Goal: Communication & Community: Ask a question

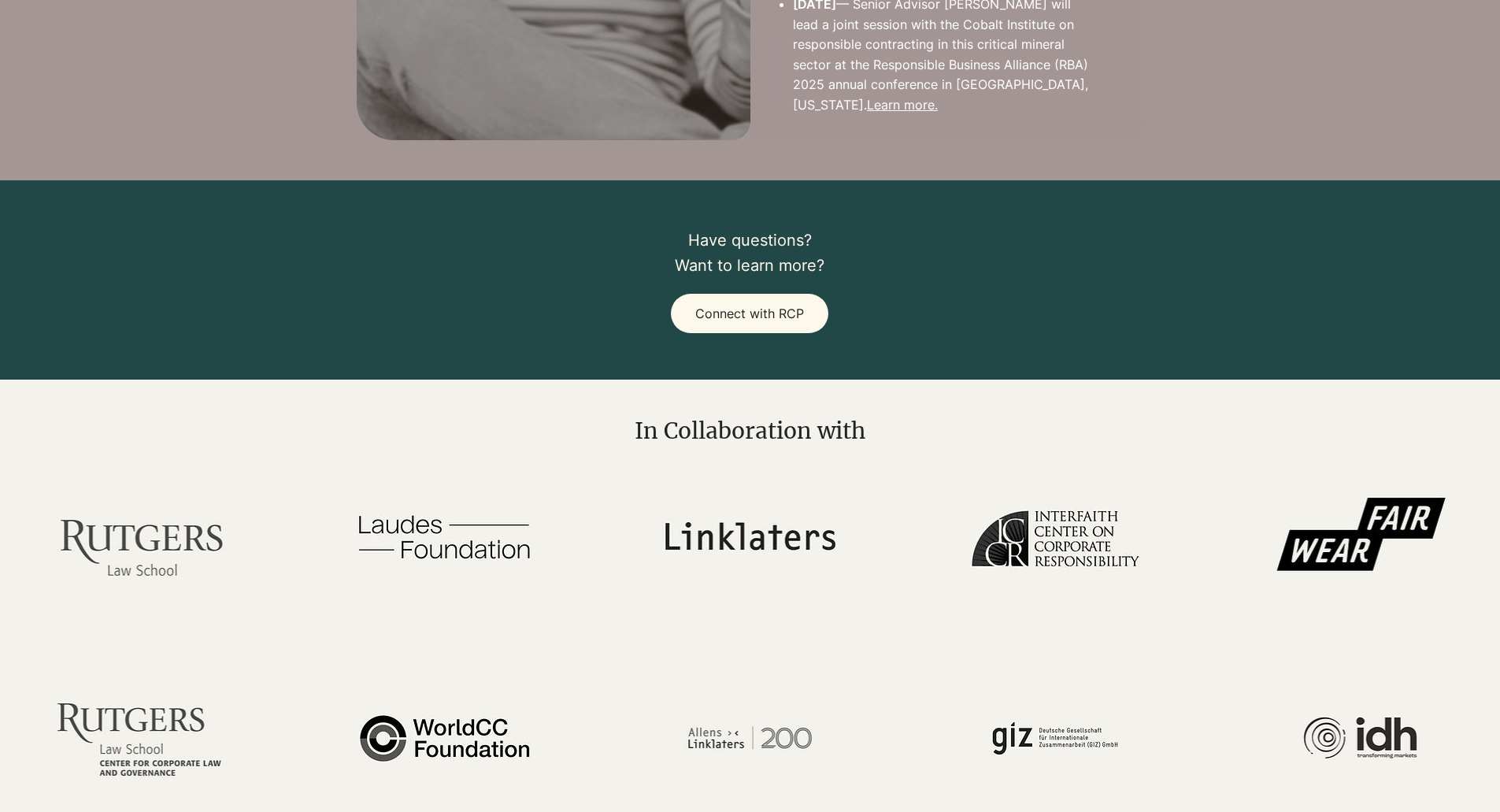
scroll to position [3688, 0]
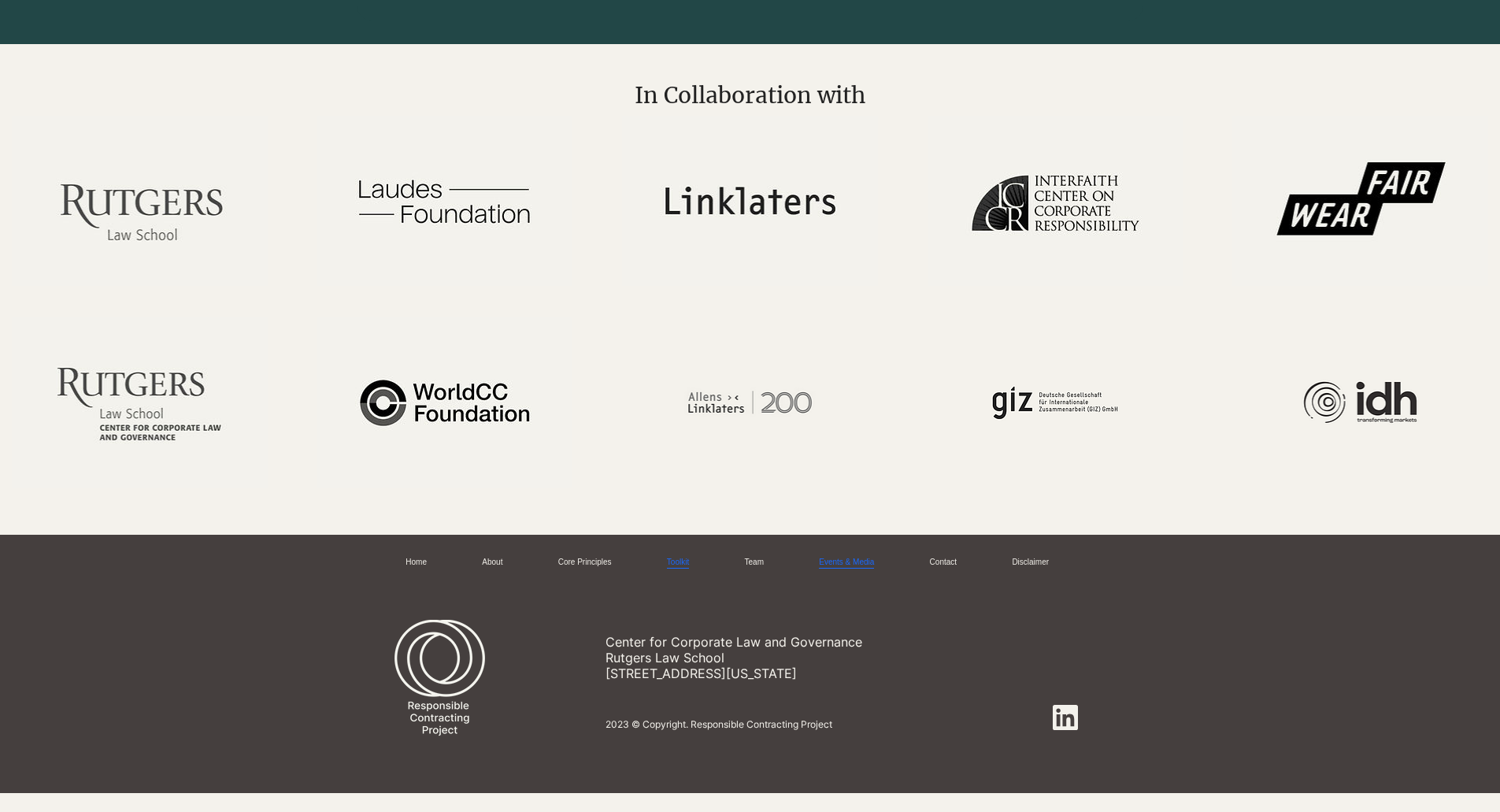
click at [826, 557] on link "Events & Media" at bounding box center [846, 562] width 55 height 12
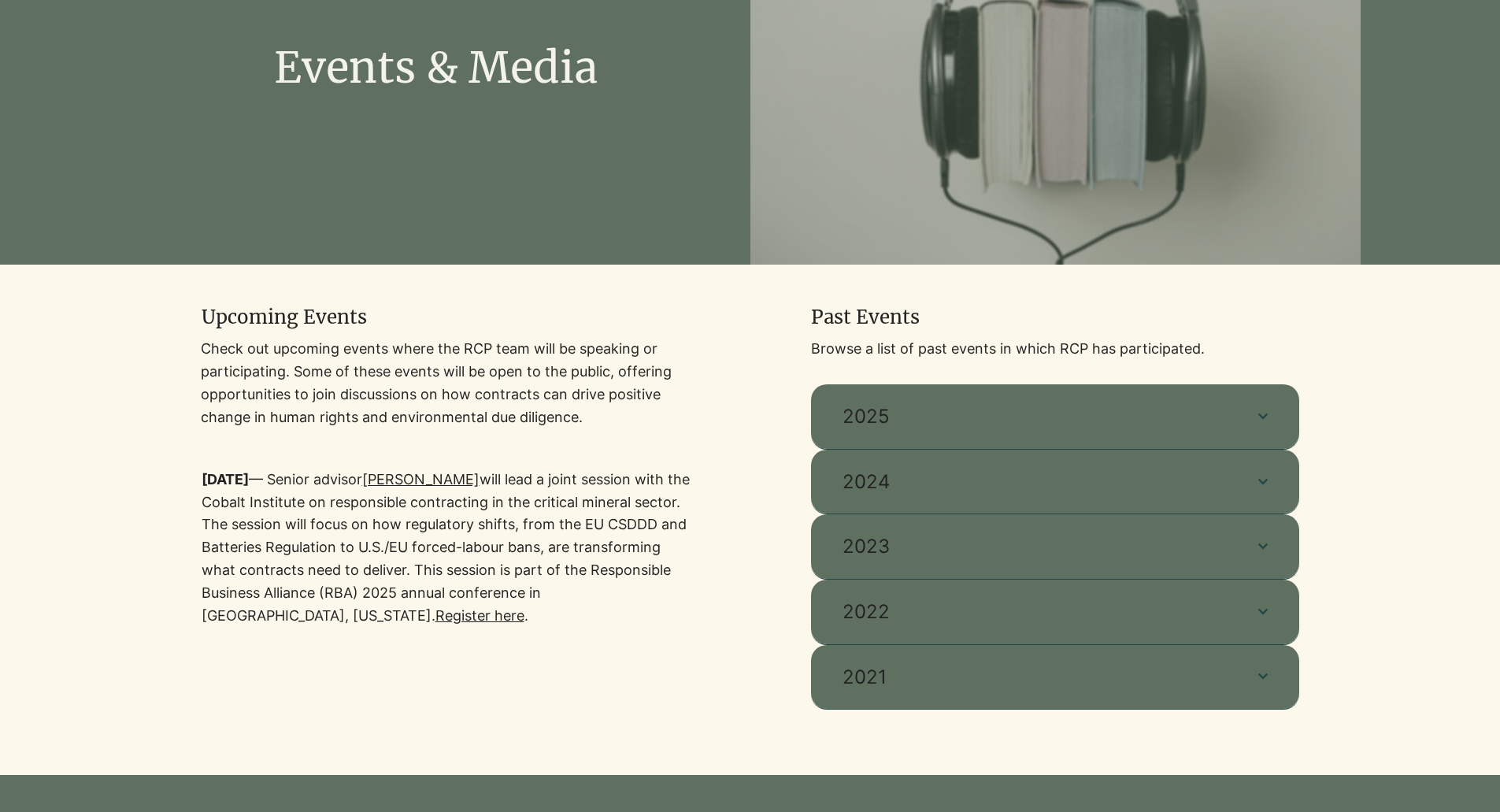
scroll to position [393, 0]
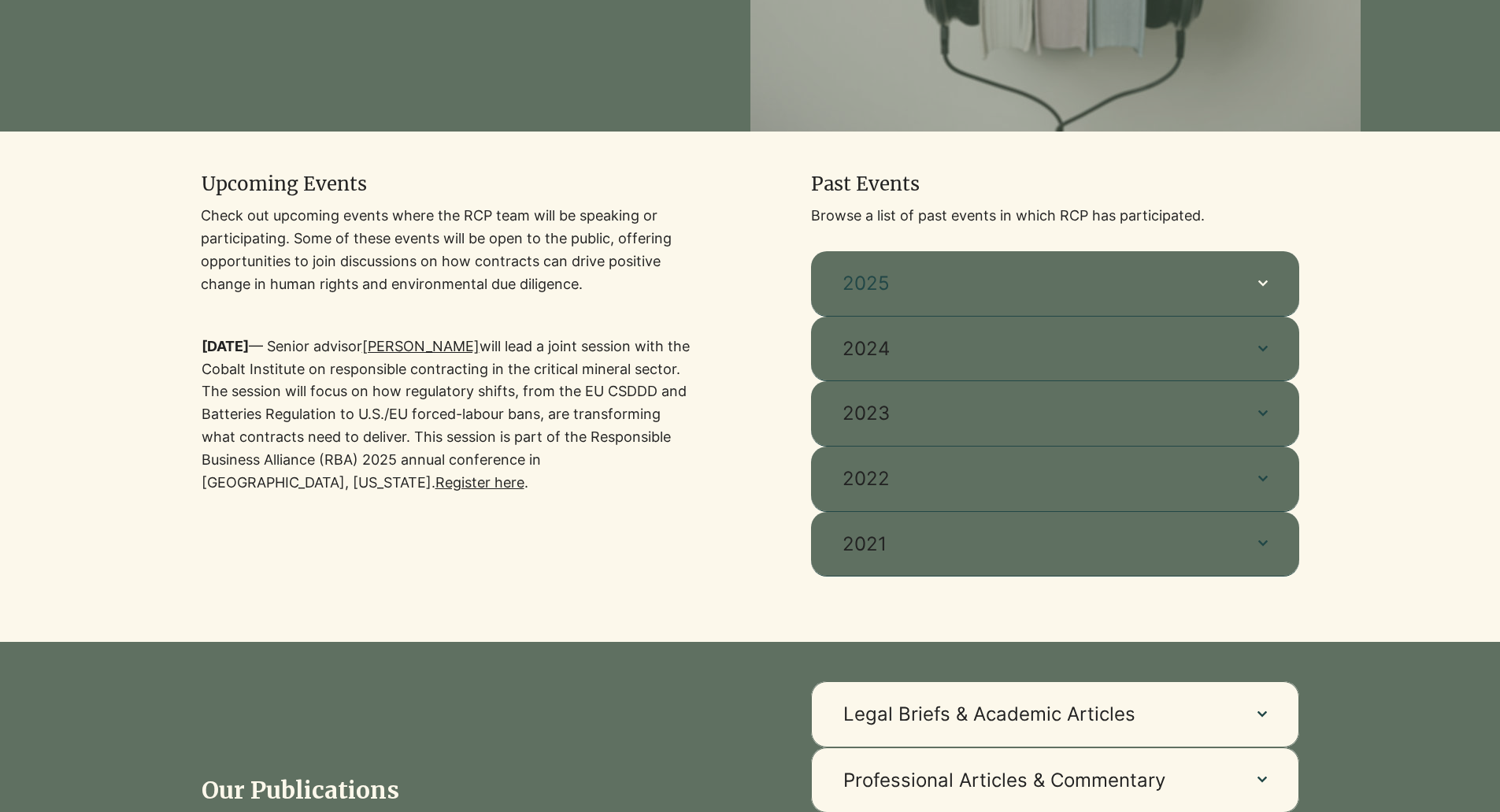
click at [1037, 276] on span "2025" at bounding box center [1034, 284] width 384 height 27
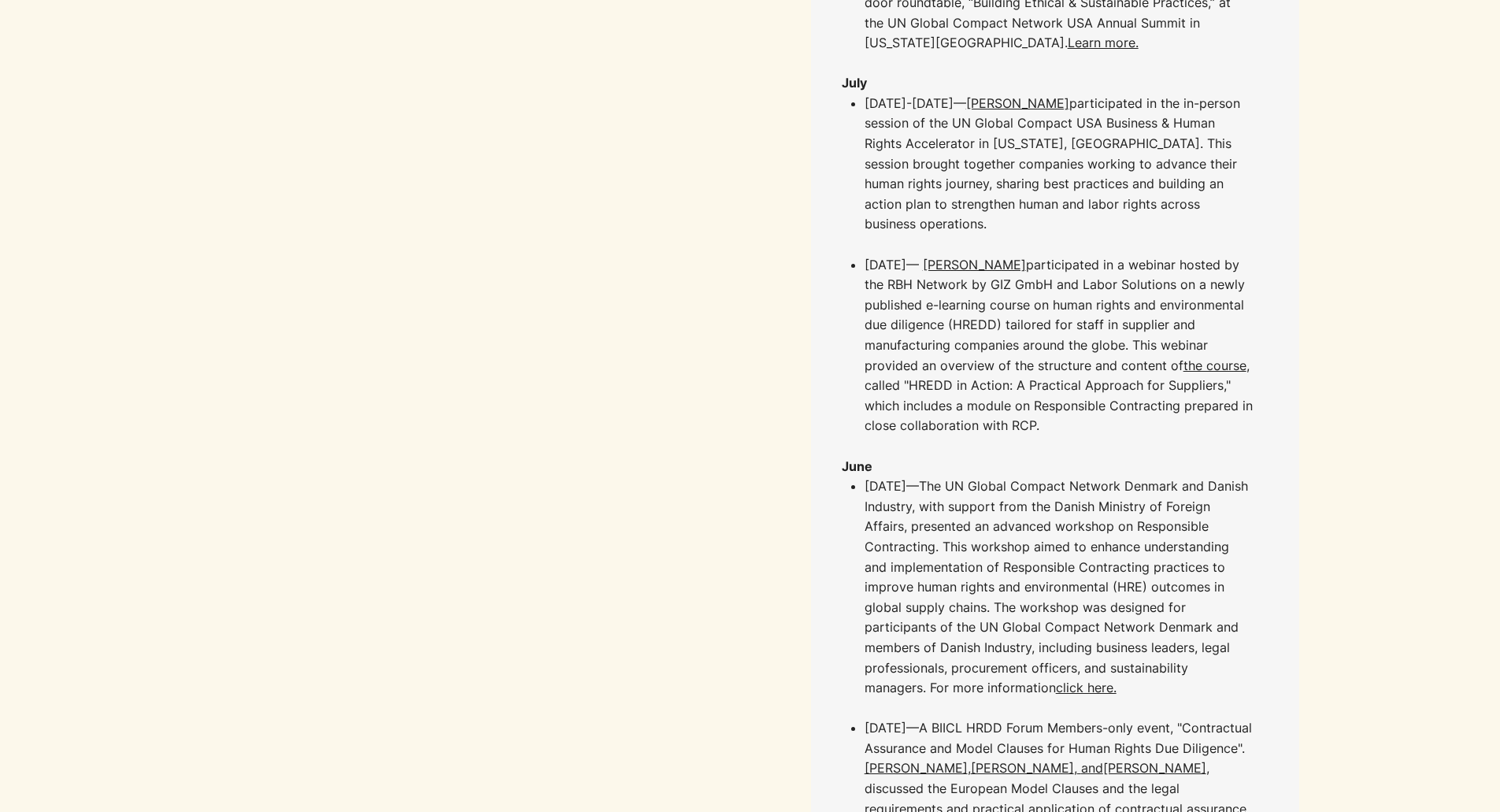
scroll to position [0, 0]
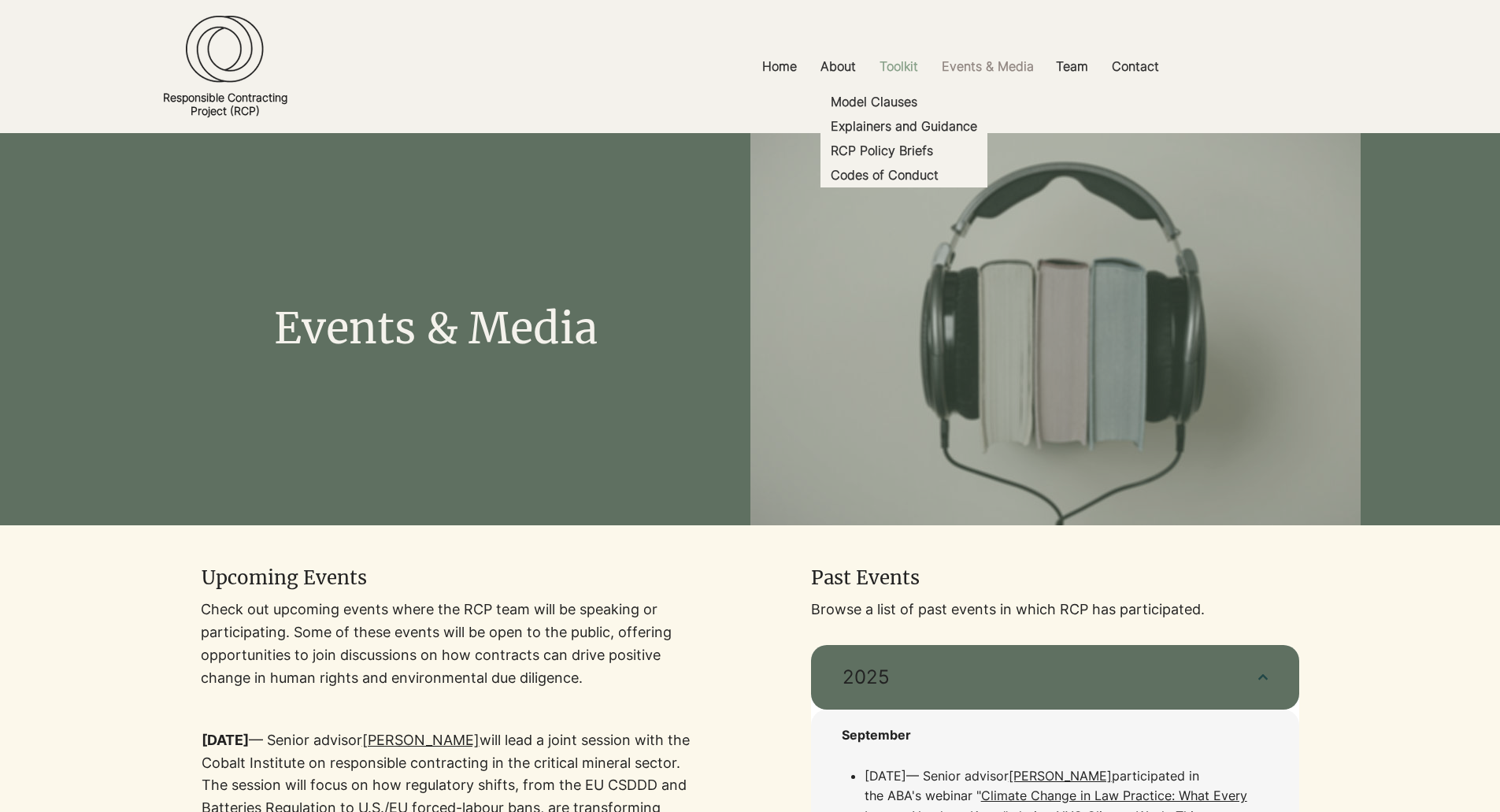
click at [896, 62] on p "Toolkit" at bounding box center [899, 66] width 54 height 35
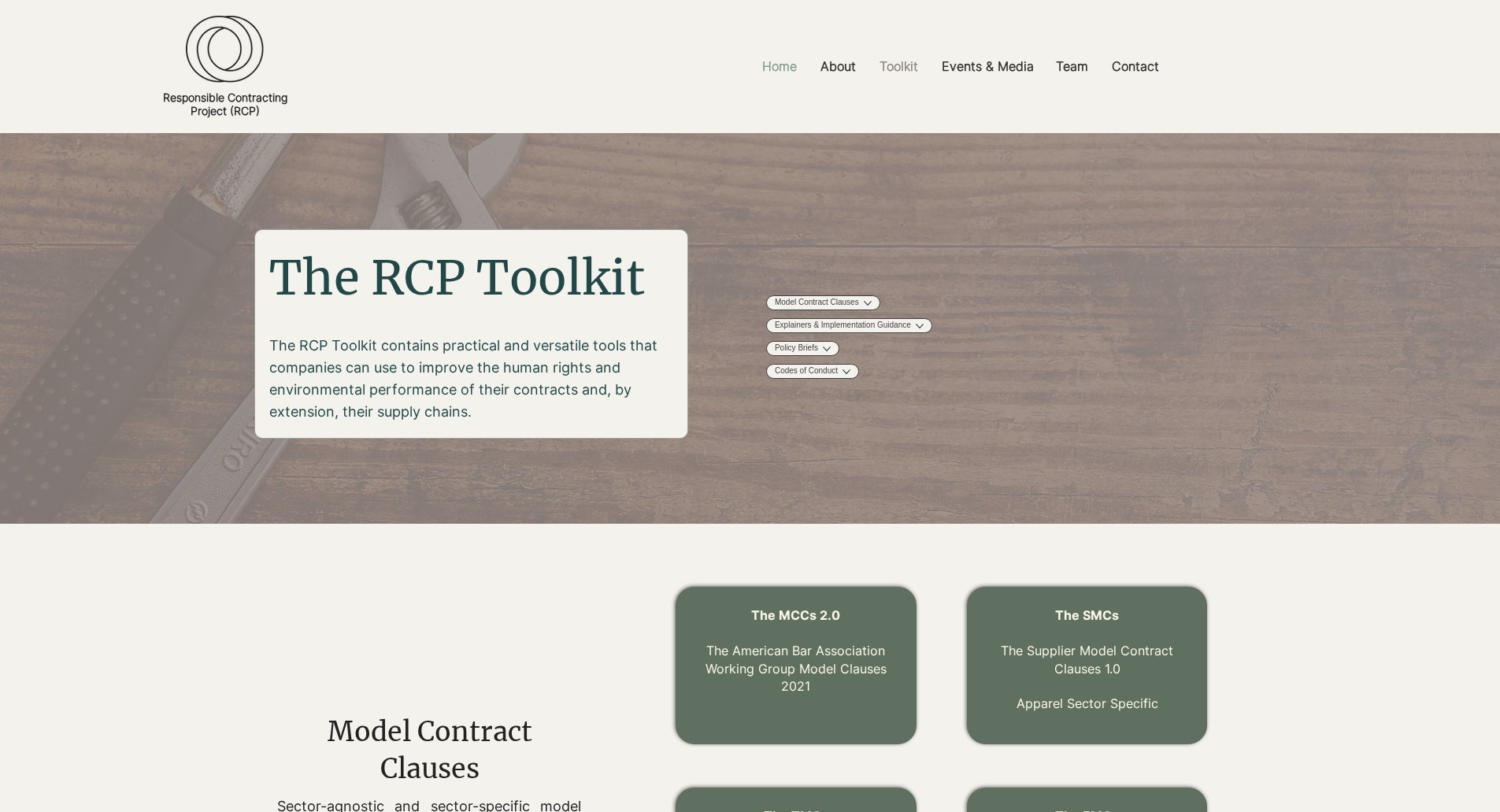
click at [768, 64] on p "Home" at bounding box center [779, 66] width 51 height 35
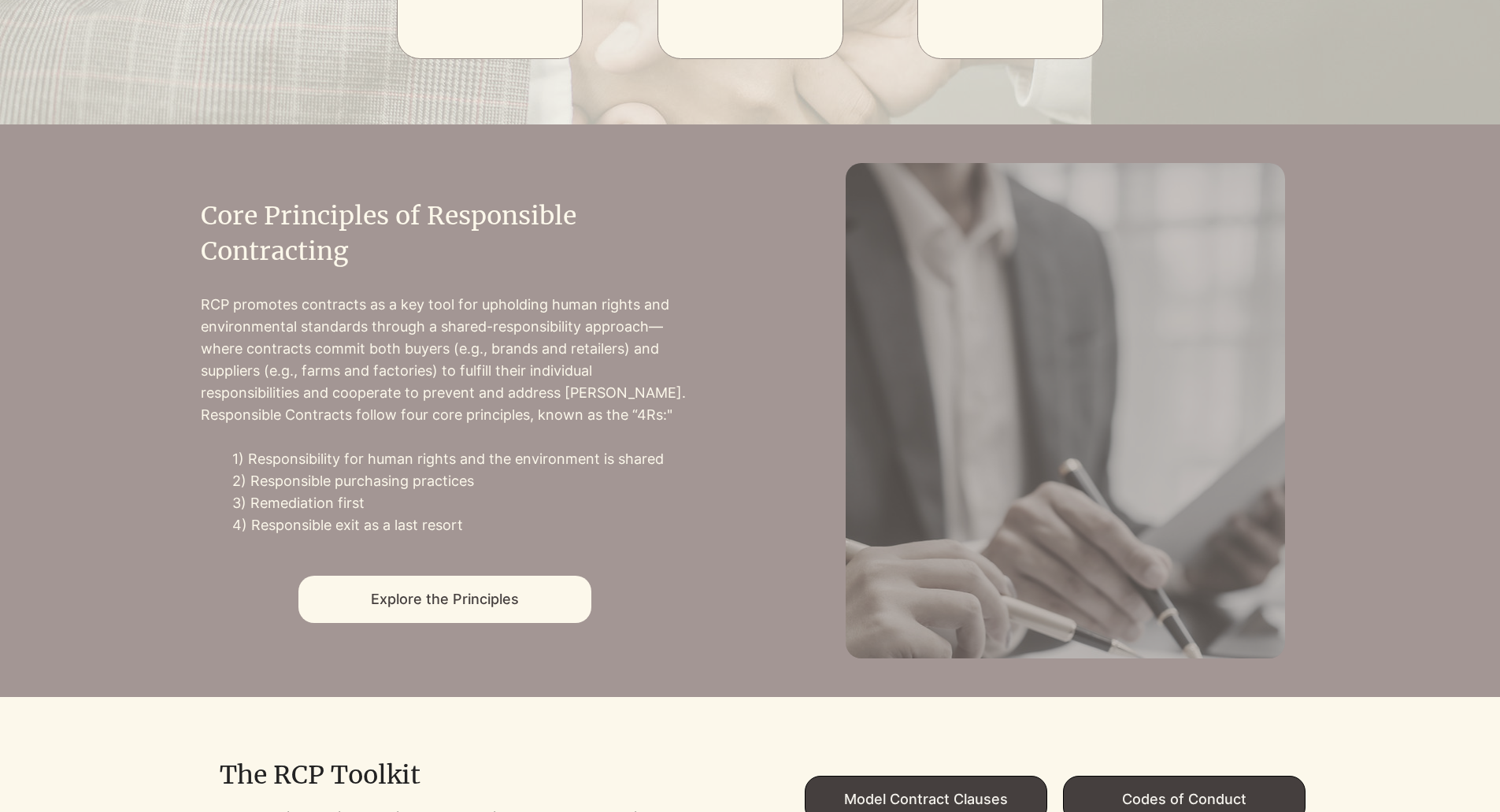
scroll to position [865, 0]
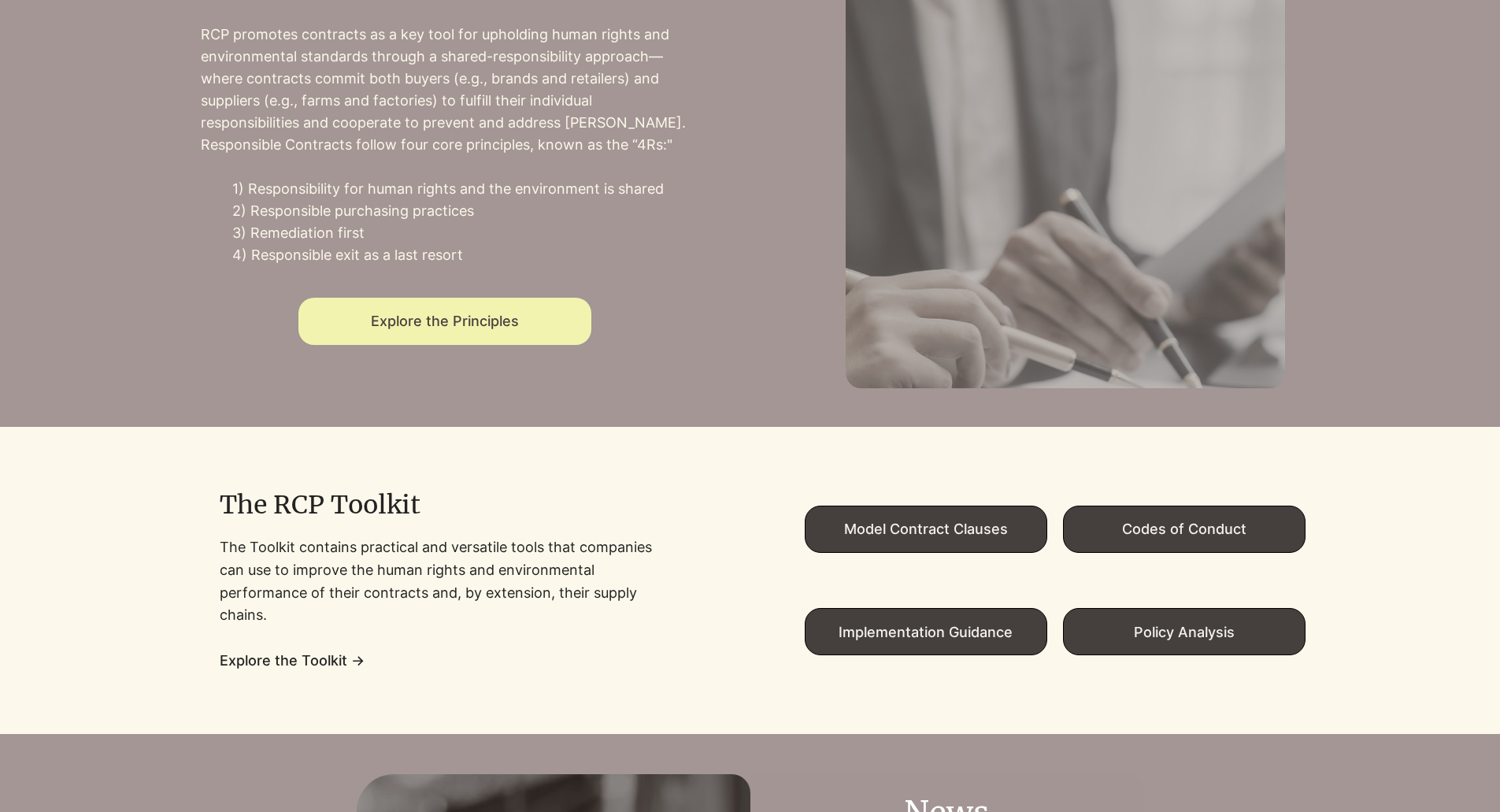
click at [479, 317] on span "Explore the Principles" at bounding box center [444, 321] width 292 height 48
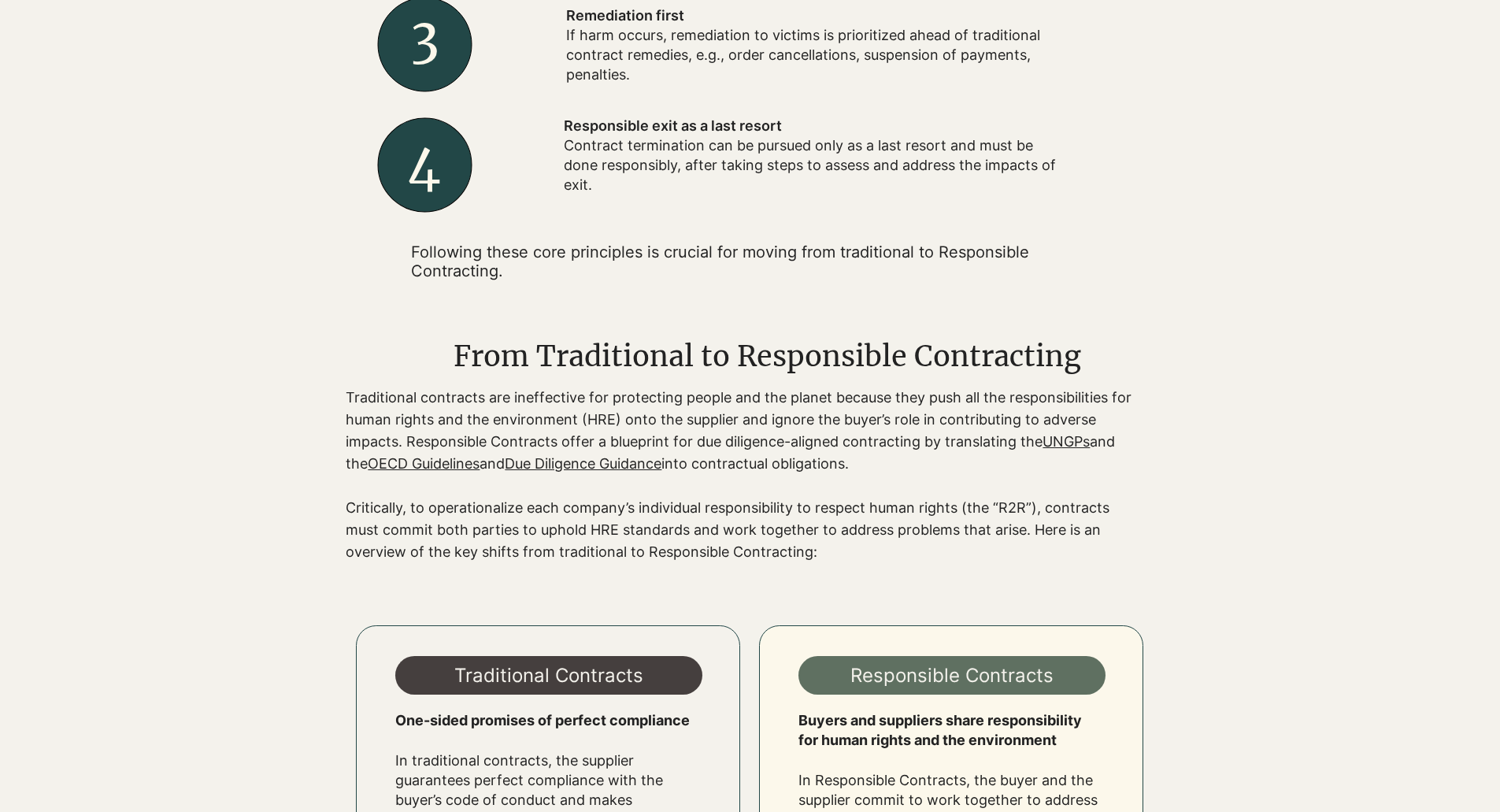
scroll to position [1102, 0]
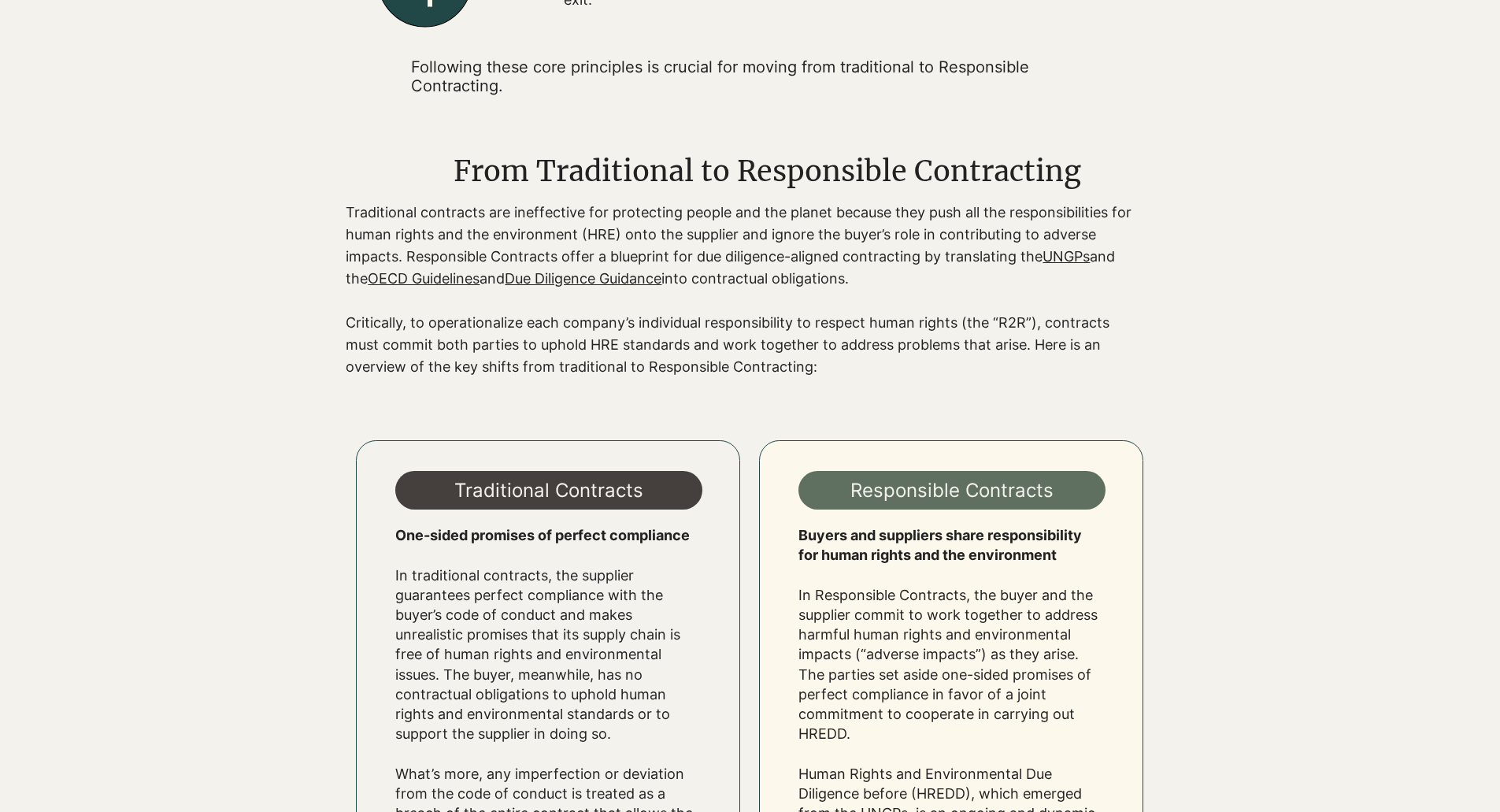
drag, startPoint x: 435, startPoint y: 163, endPoint x: 1041, endPoint y: 149, distance: 606.2
click at [1041, 149] on div "From Traditional to Responsible Contracting Traditional contracts are ineffecti…" at bounding box center [750, 265] width 1220 height 272
click at [973, 172] on span "From Traditional to Responsible Contracting" at bounding box center [767, 171] width 628 height 35
click at [951, 175] on span "From Traditional to Responsible Contracting" at bounding box center [767, 171] width 628 height 35
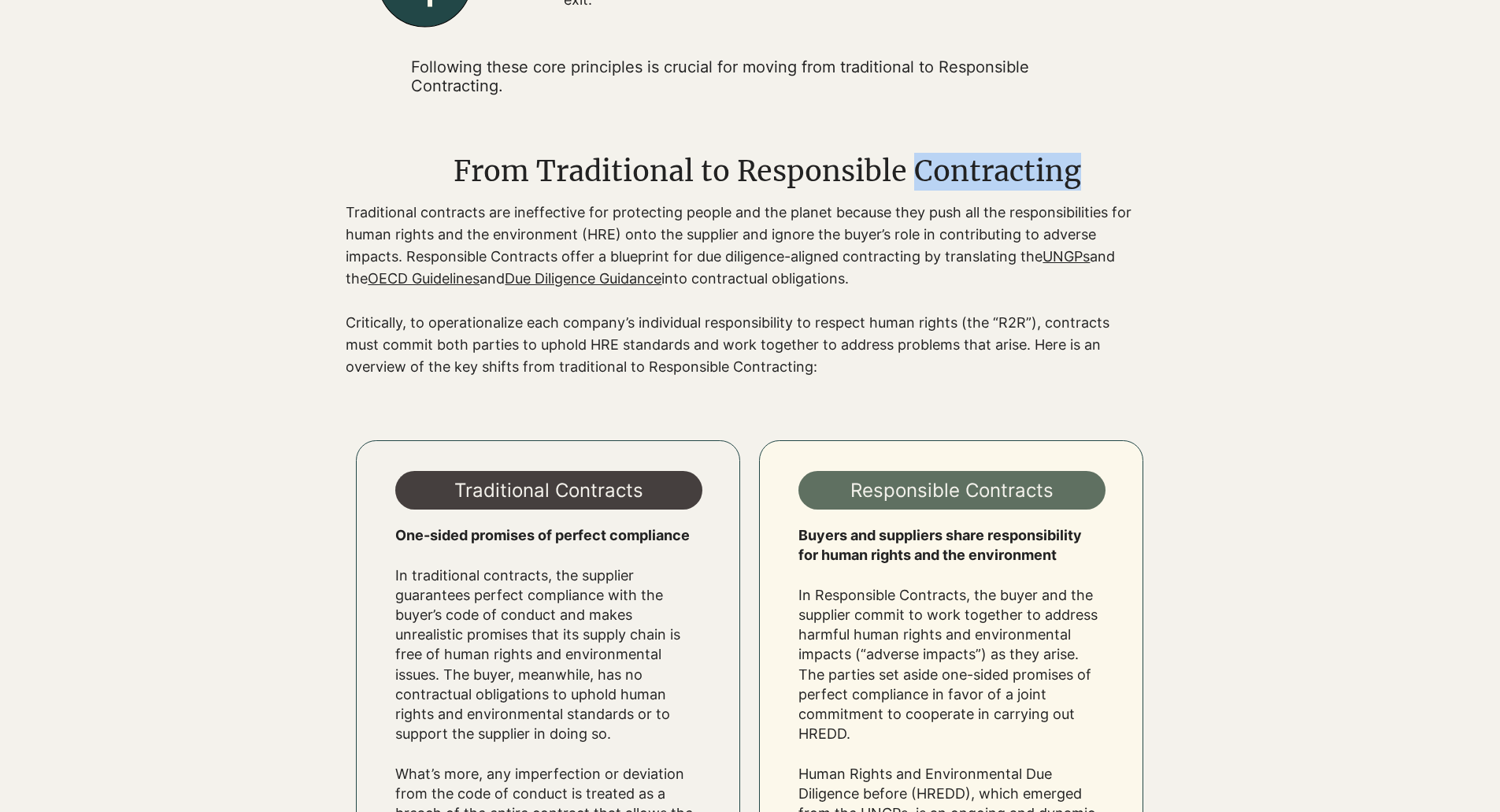
click at [949, 176] on span "From Traditional to Responsible Contracting" at bounding box center [767, 171] width 628 height 35
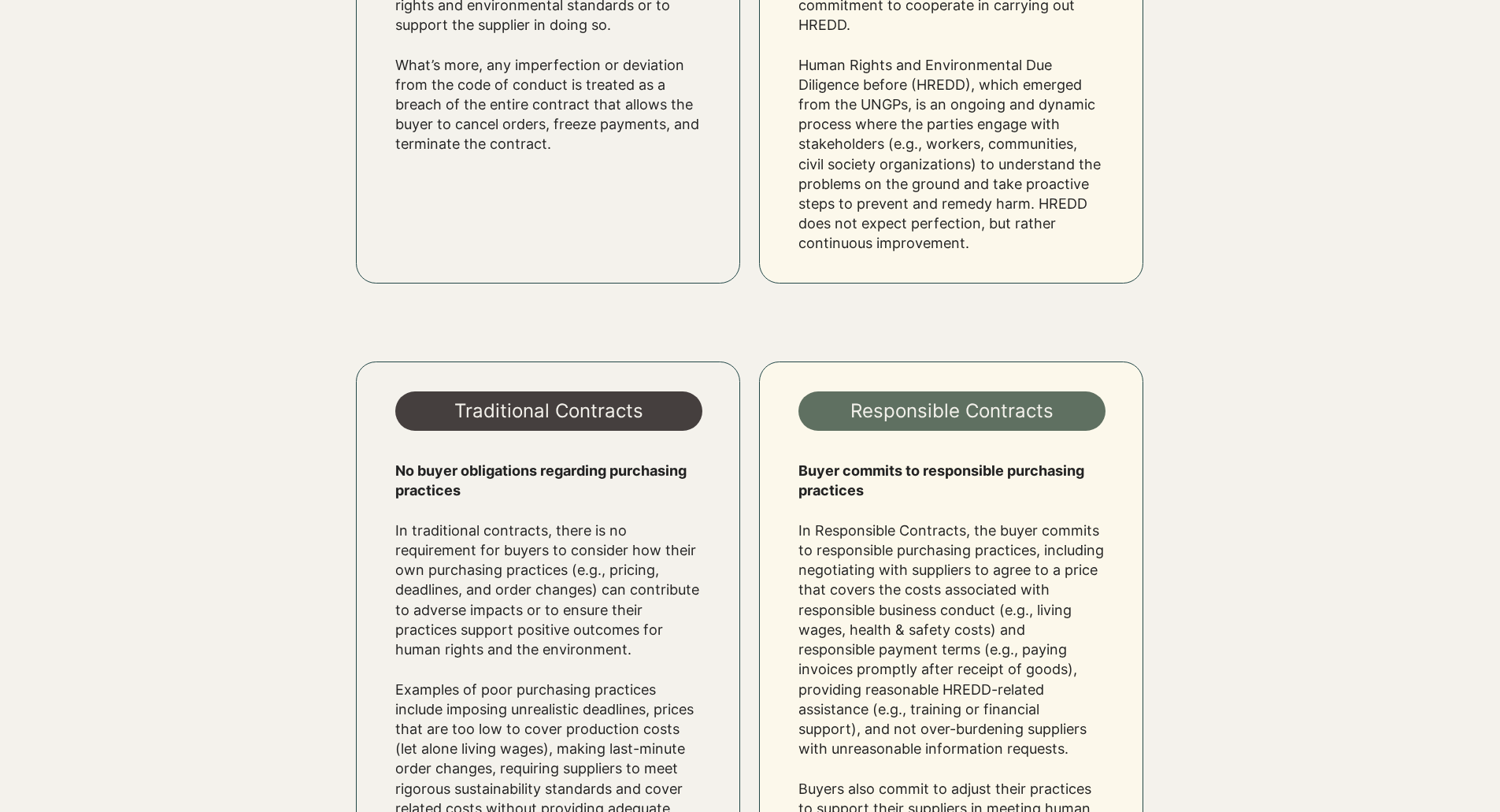
scroll to position [2125, 0]
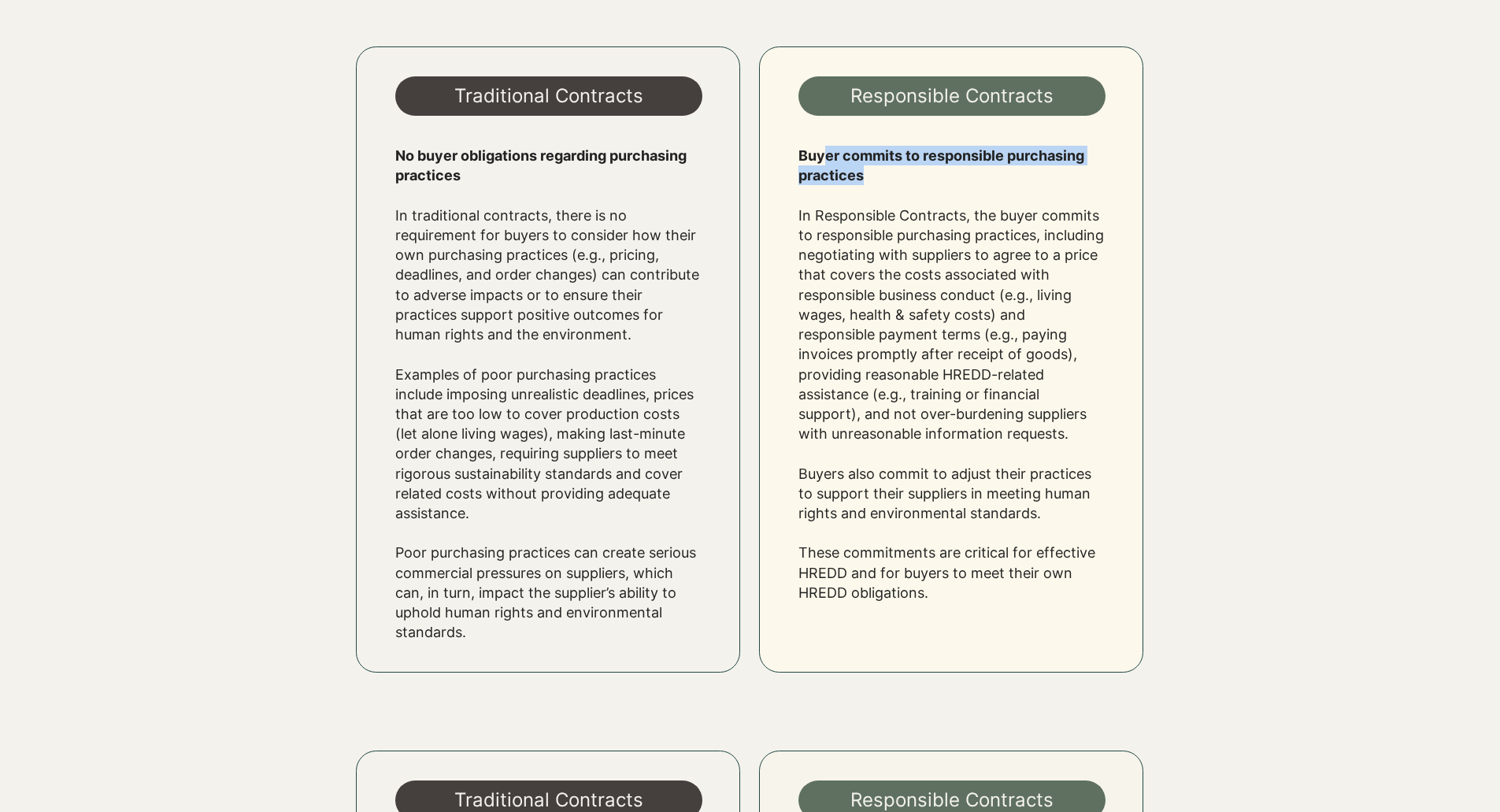
drag, startPoint x: 824, startPoint y: 161, endPoint x: 868, endPoint y: 175, distance: 46.2
click at [868, 175] on p "Buyer commits to responsible purchasing practices" at bounding box center [952, 165] width 307 height 40
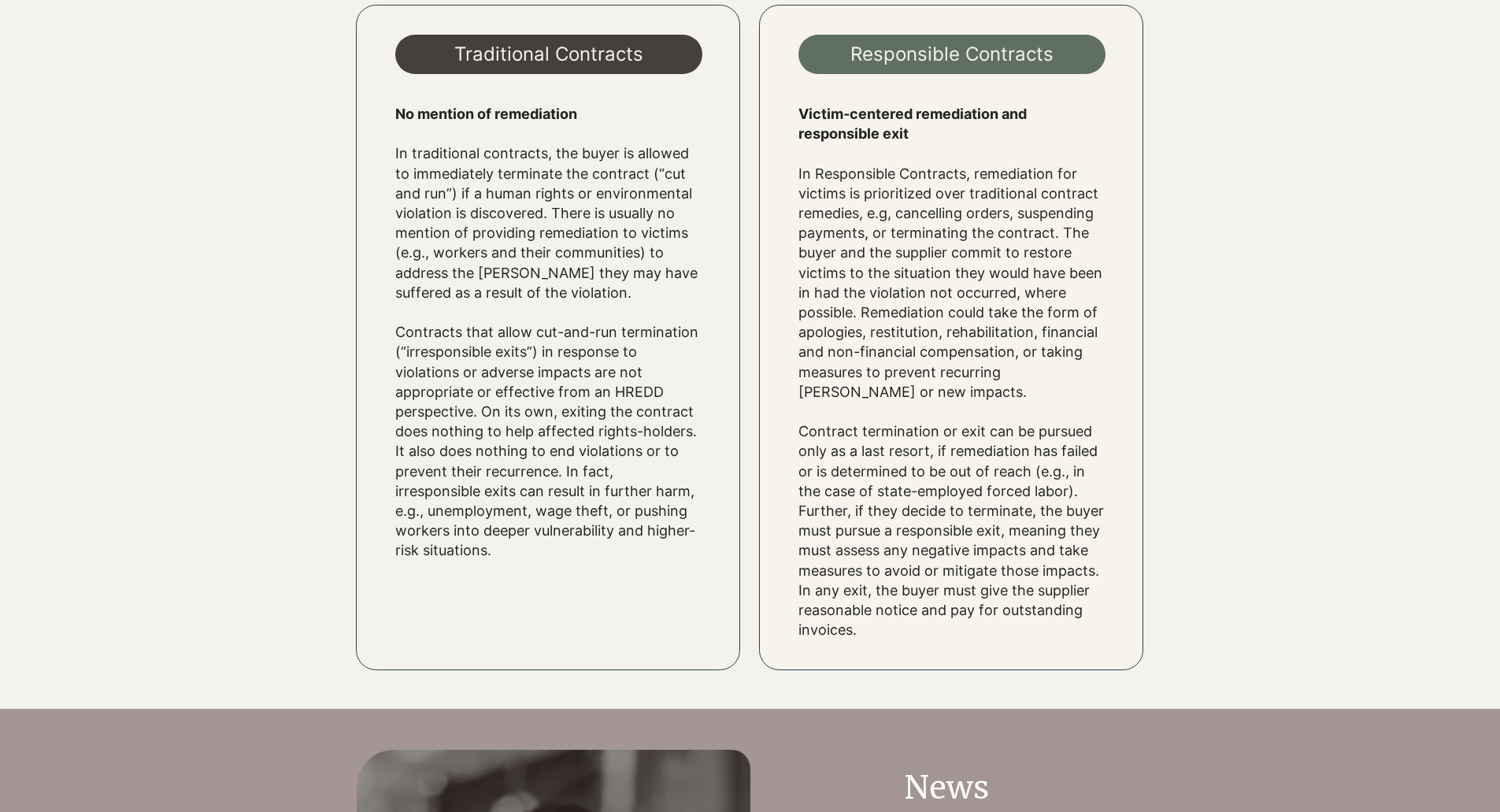
scroll to position [2833, 0]
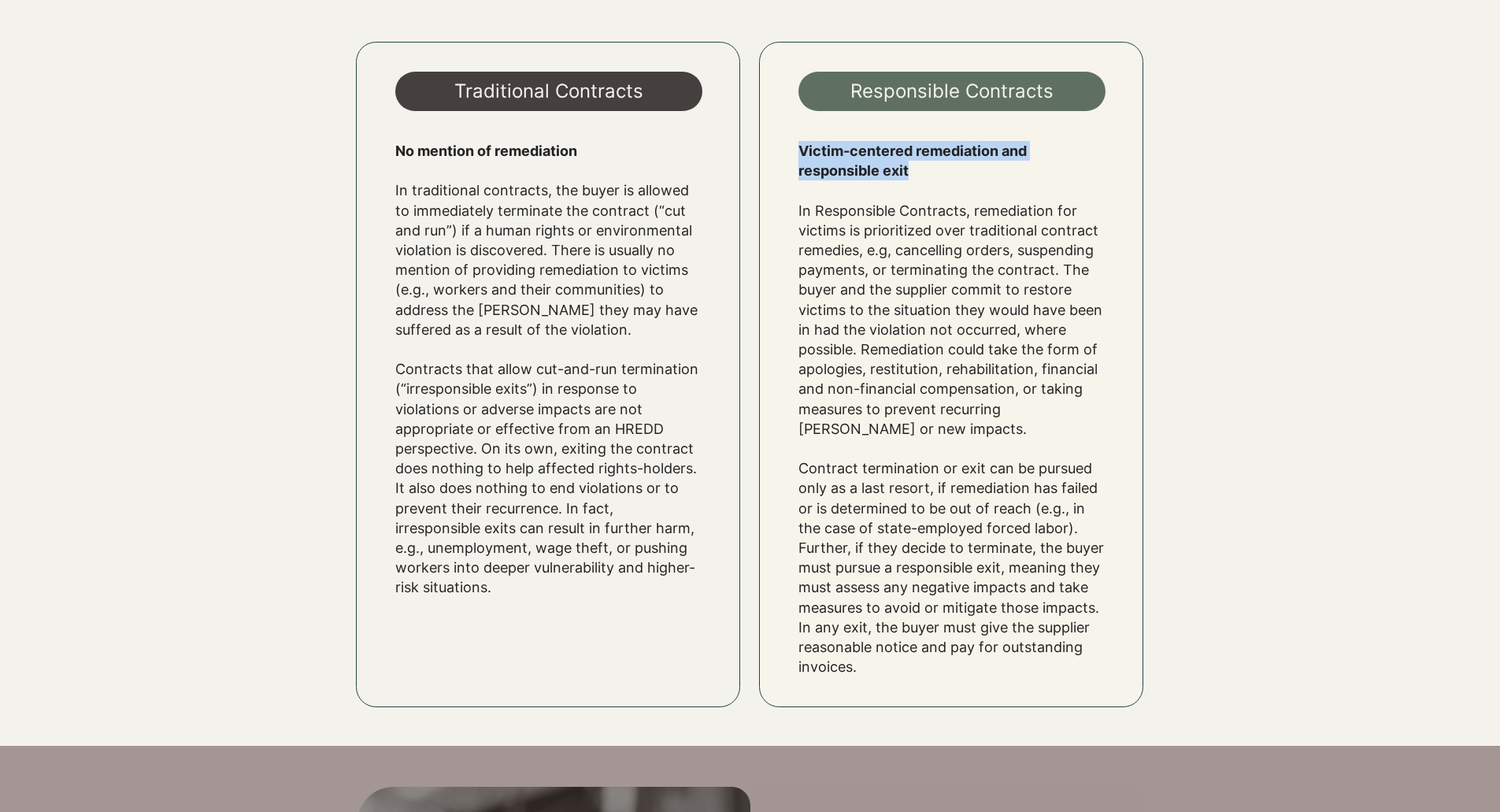
drag, startPoint x: 803, startPoint y: 125, endPoint x: 920, endPoint y: 151, distance: 119.9
click at [920, 151] on p "Victim-centered remediation and responsible exit" at bounding box center [952, 160] width 307 height 40
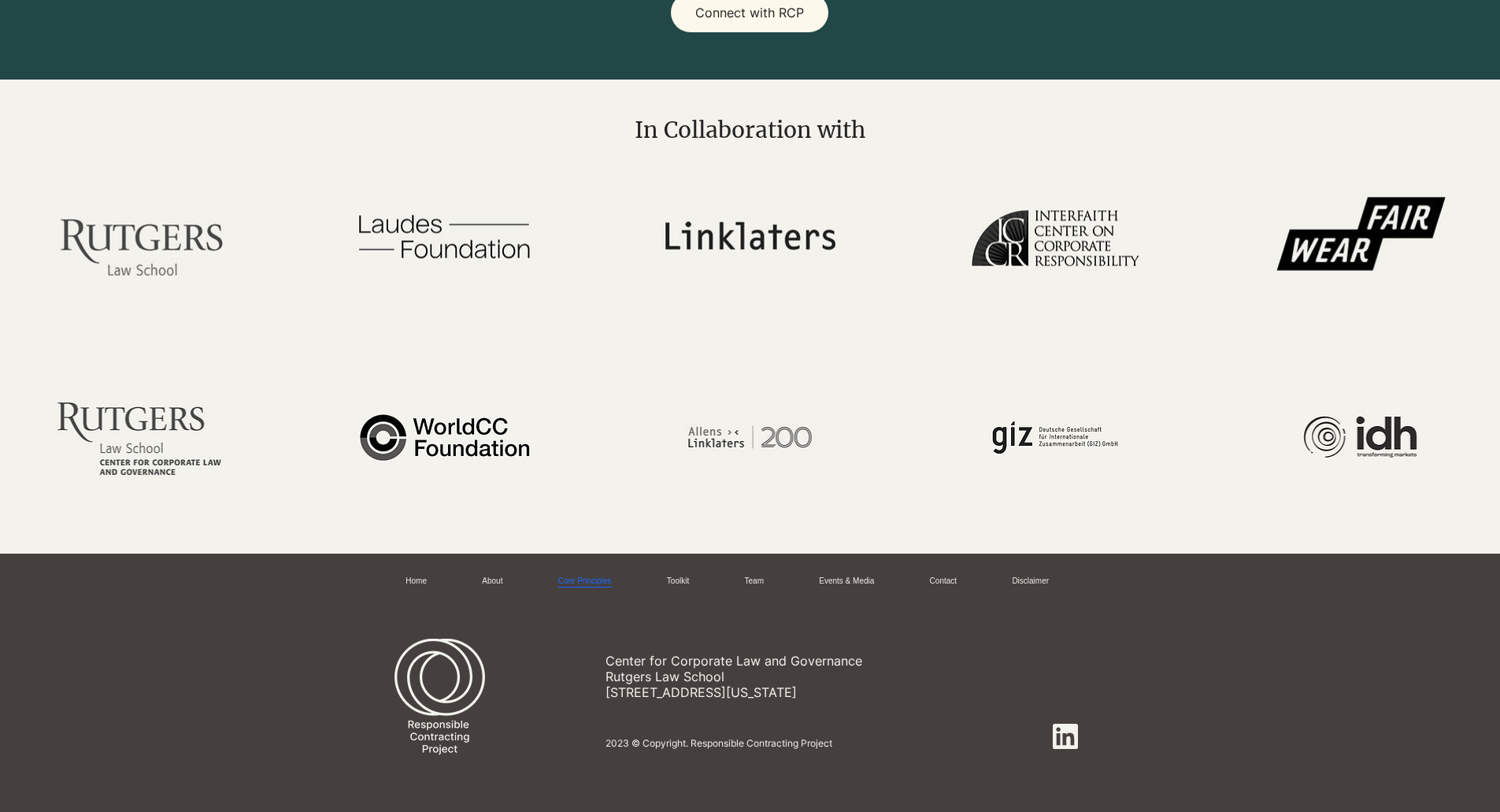
scroll to position [4378, 0]
click at [752, 581] on link "Team" at bounding box center [754, 581] width 18 height 12
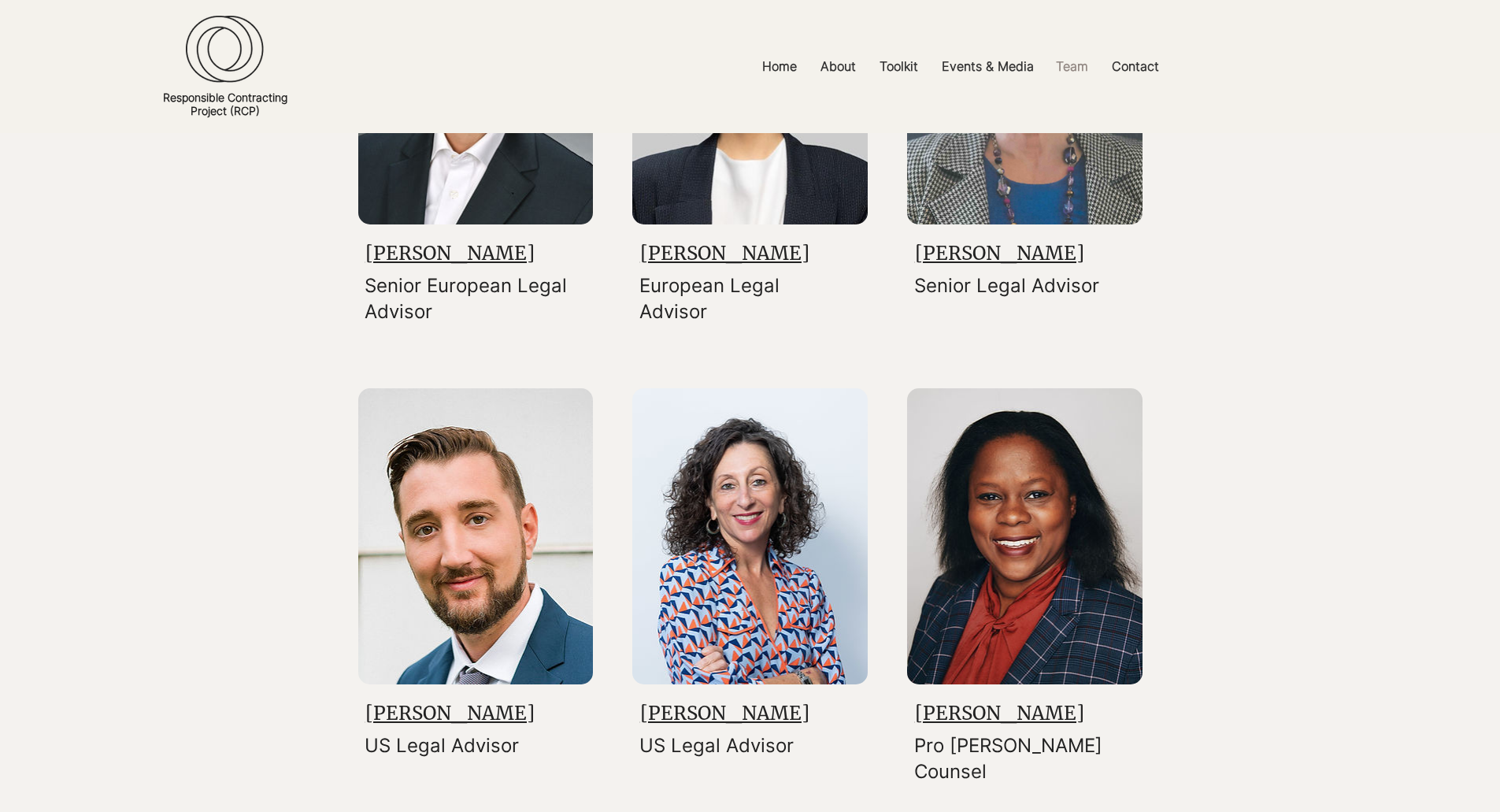
scroll to position [731, 0]
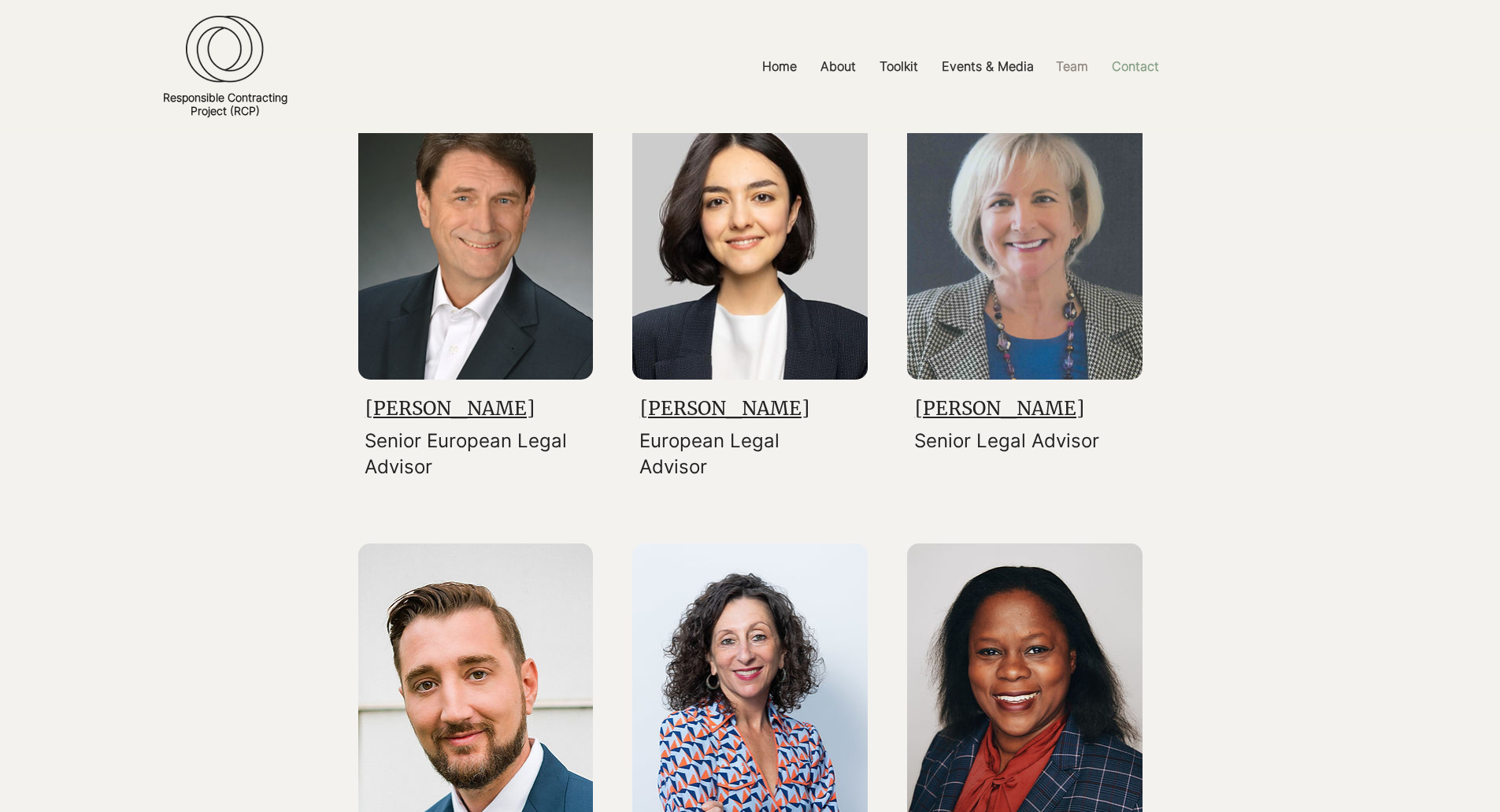
click at [1137, 55] on p "Contact" at bounding box center [1135, 66] width 63 height 35
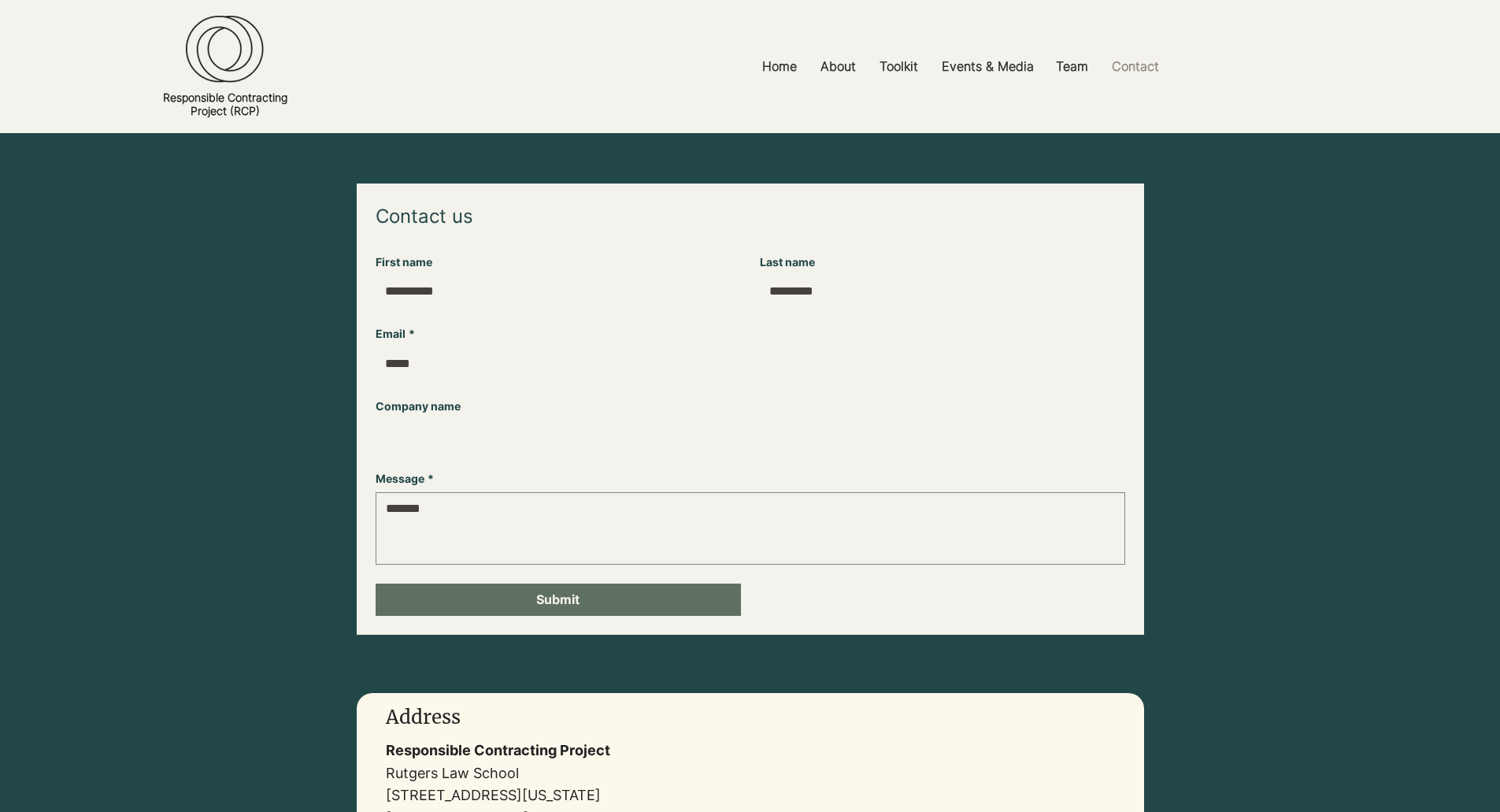
click at [462, 276] on input "First name" at bounding box center [554, 291] width 356 height 31
type input "*****"
type input "**********"
drag, startPoint x: 568, startPoint y: 365, endPoint x: 115, endPoint y: 356, distance: 453.1
click at [115, 356] on section "**********" at bounding box center [750, 401] width 1500 height 536
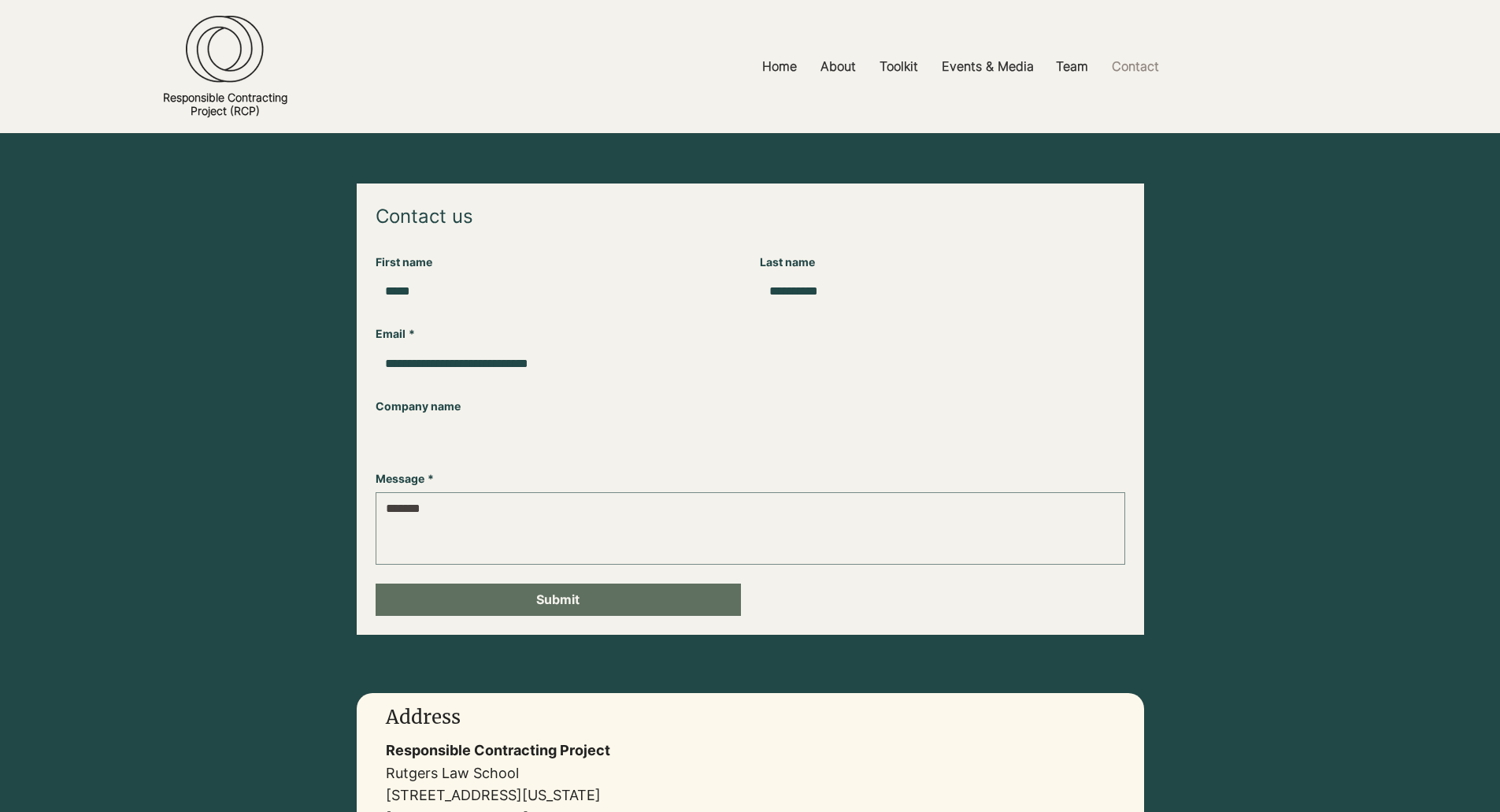
type input "**********"
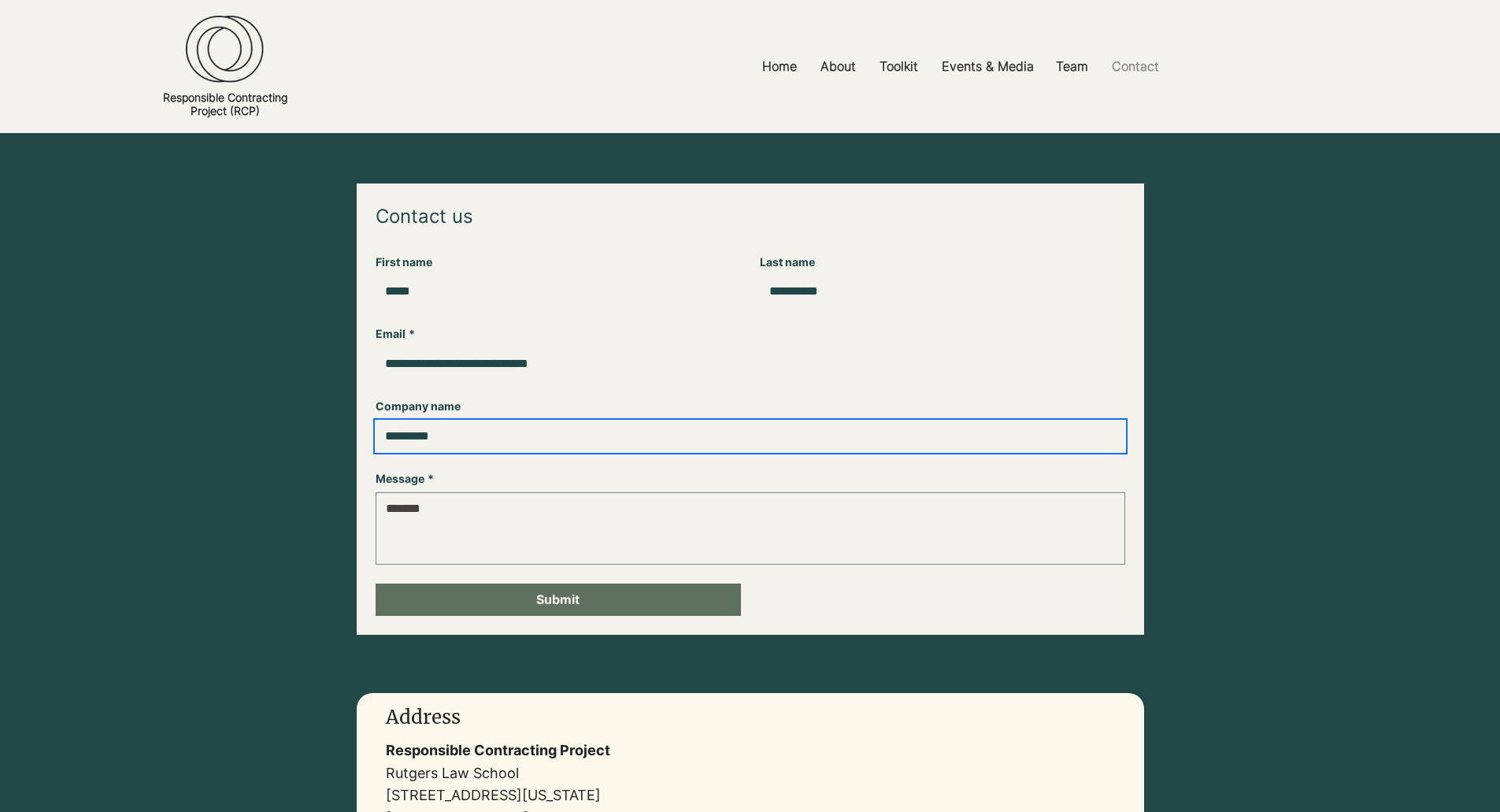
type input "*********"
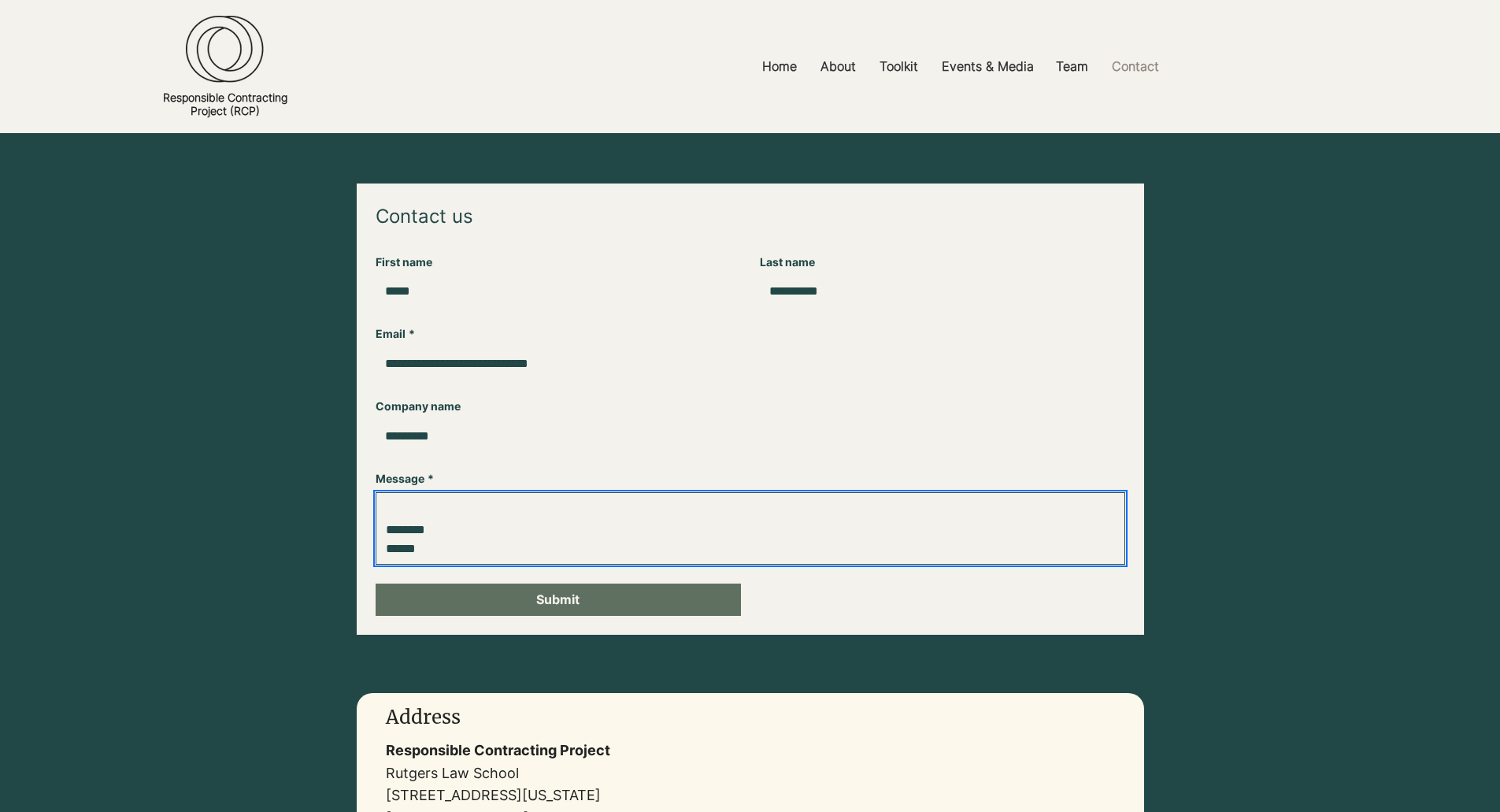
scroll to position [130, 0]
paste textarea "**********"
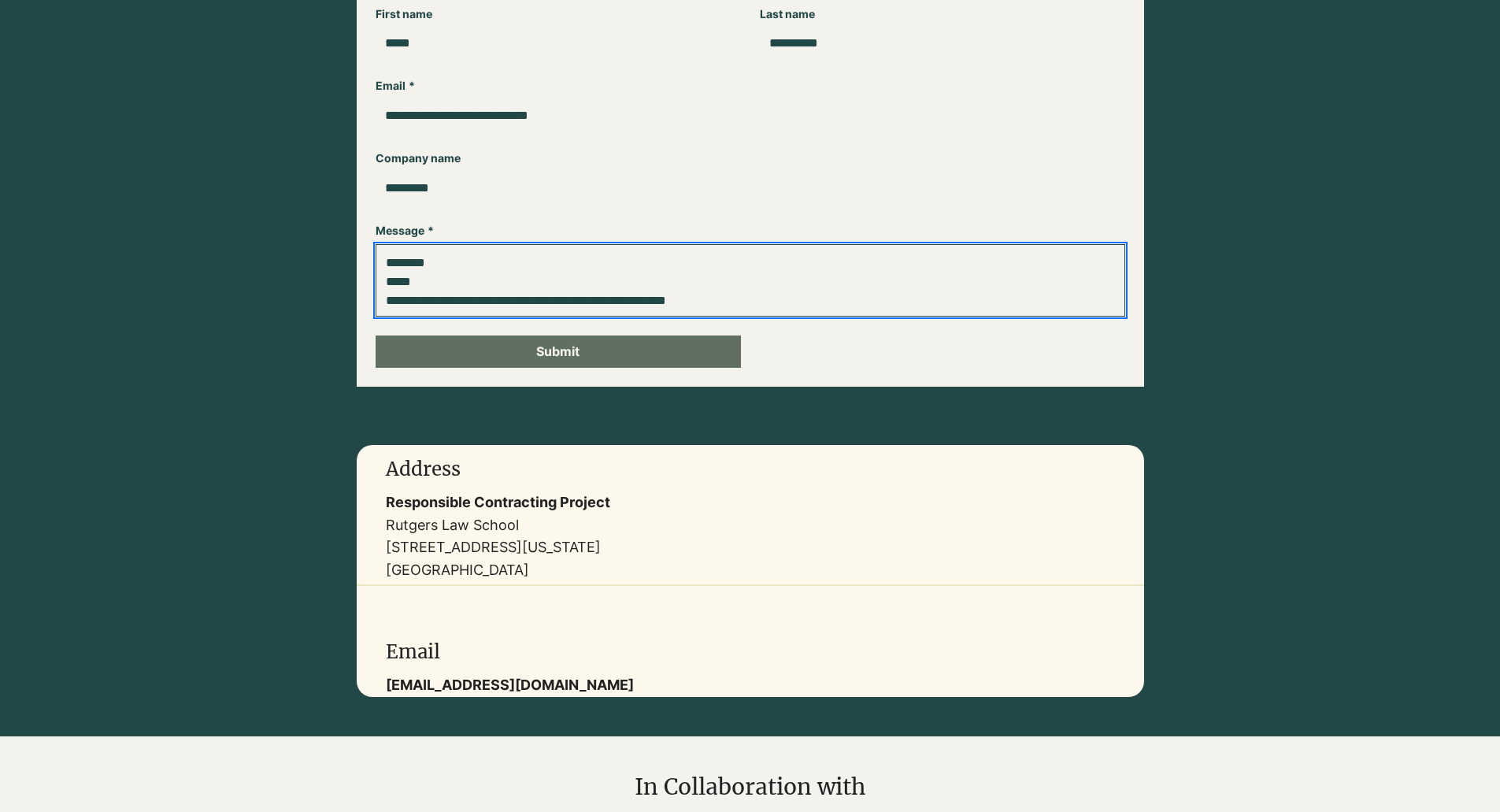
scroll to position [0, 0]
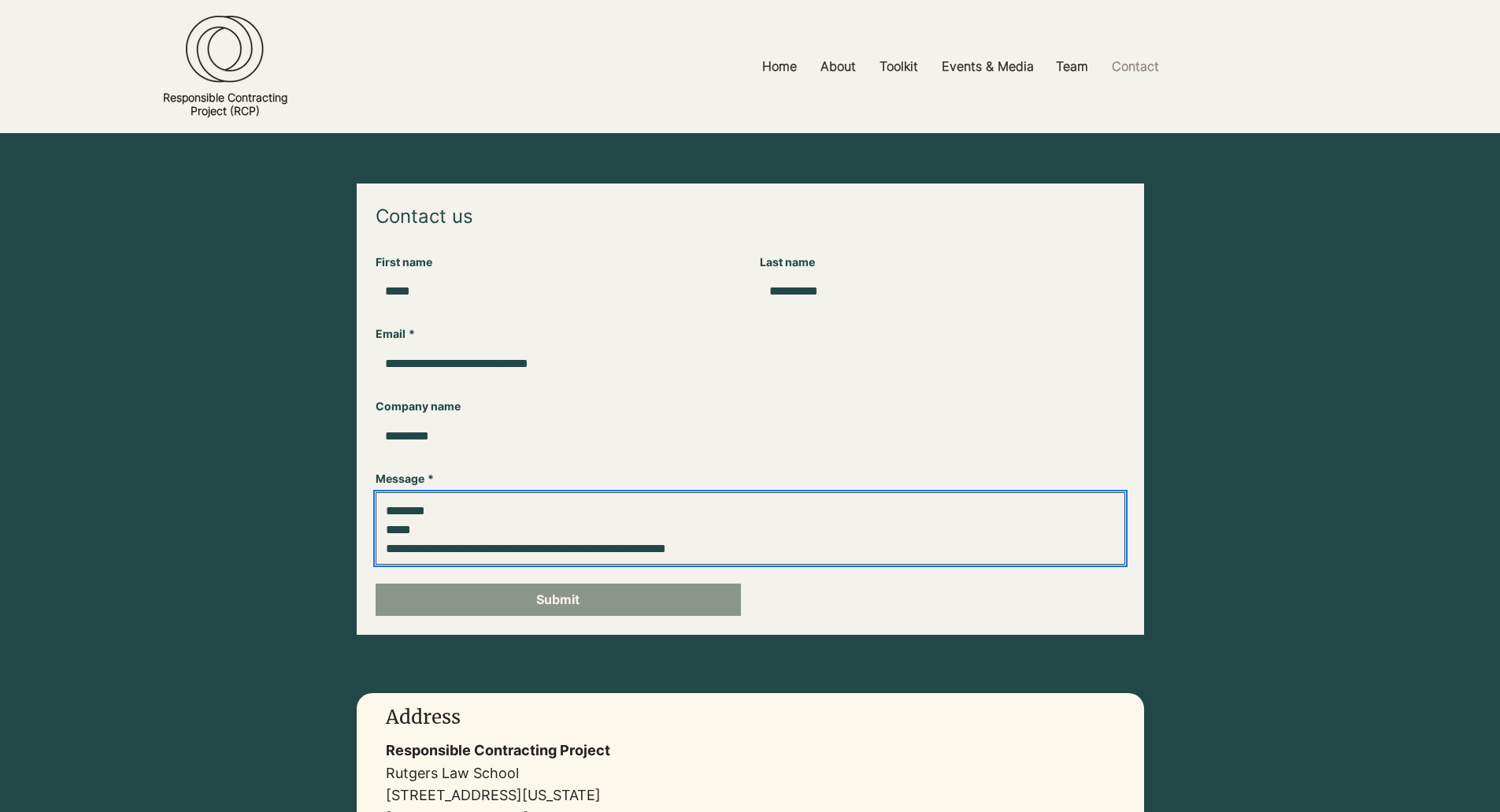
type textarea "**********"
click at [603, 600] on button "Submit" at bounding box center [559, 599] width 365 height 32
